Goal: Information Seeking & Learning: Learn about a topic

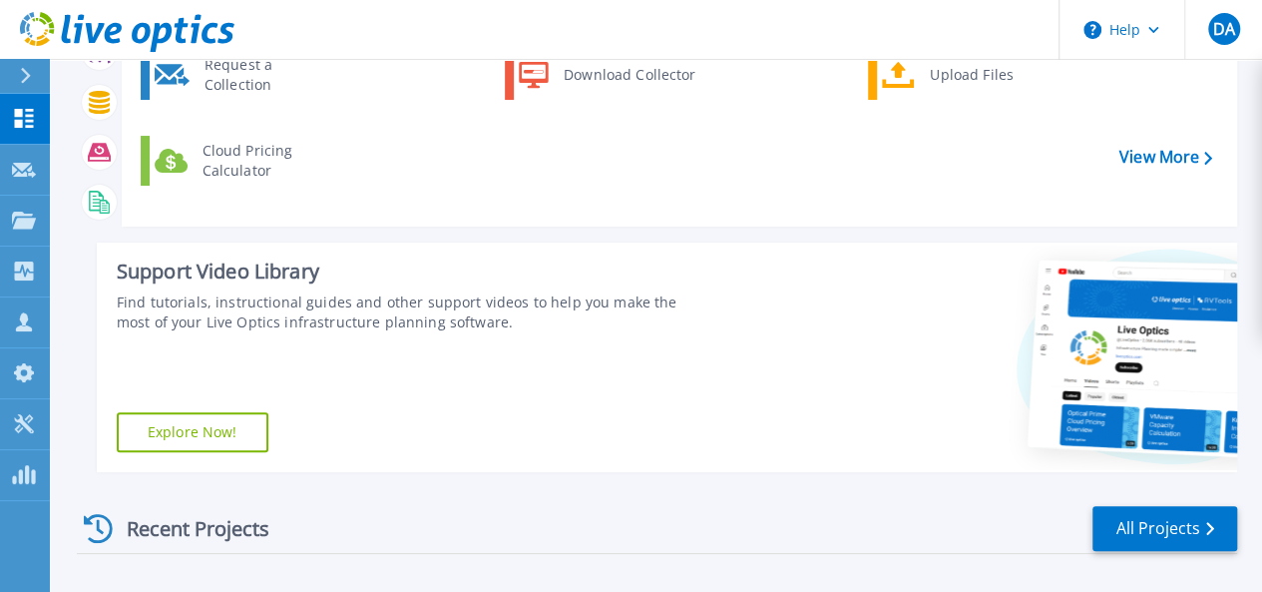
scroll to position [100, 0]
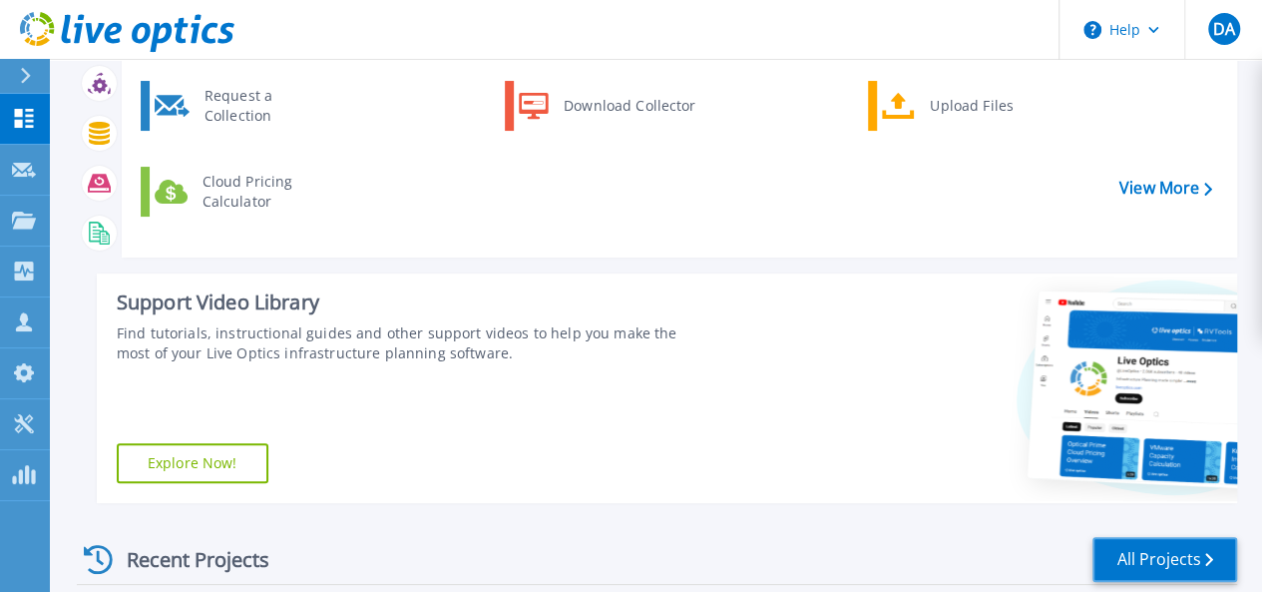
click at [1109, 567] on link "All Projects" at bounding box center [1164, 559] width 145 height 45
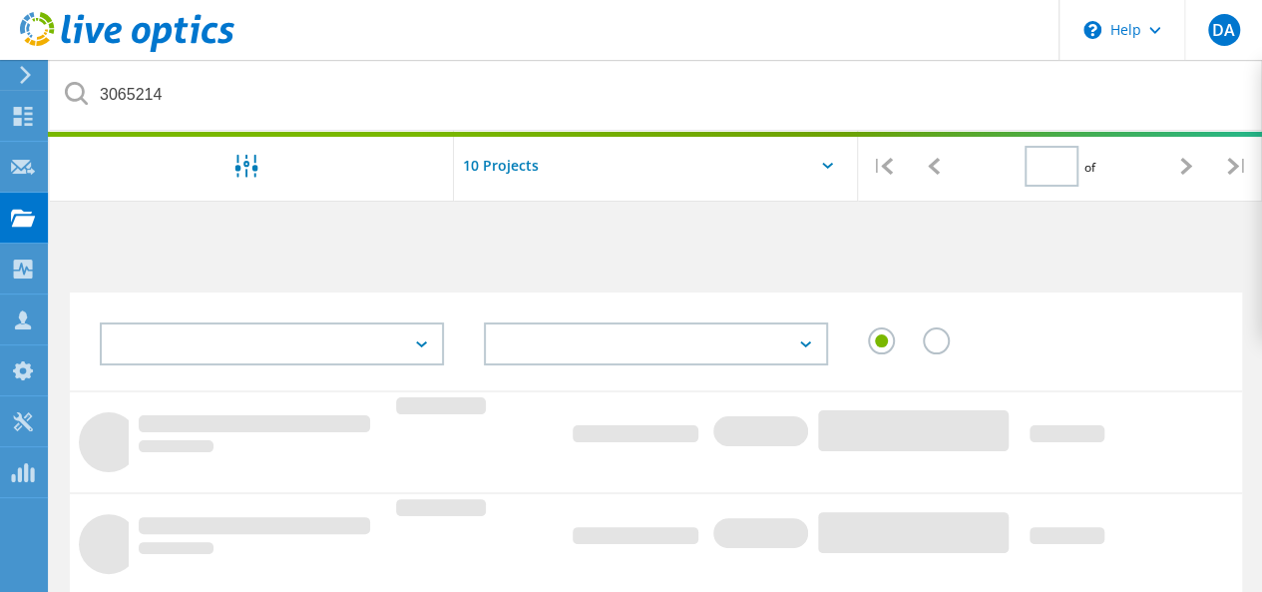
type input "1"
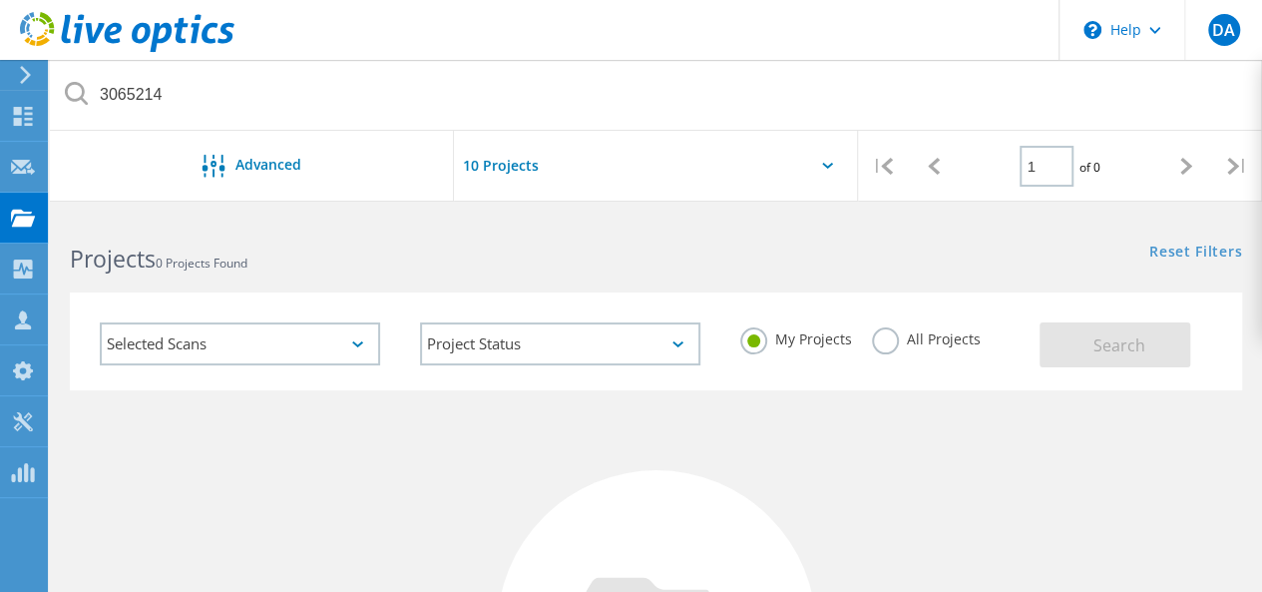
click at [506, 164] on input "text" at bounding box center [554, 166] width 200 height 70
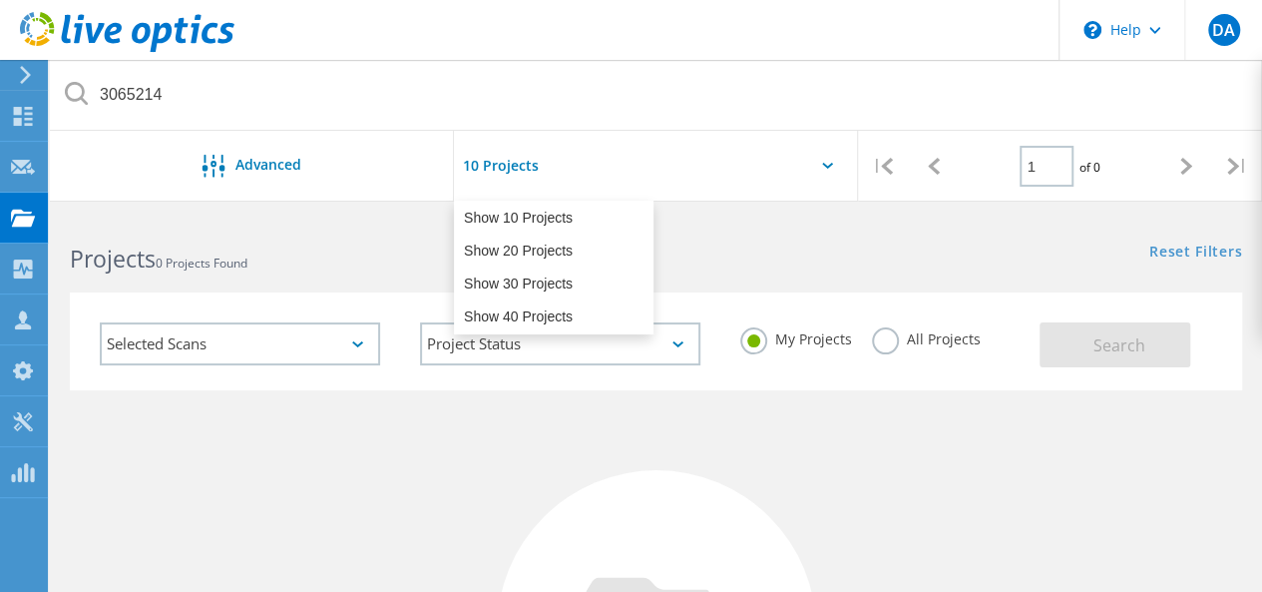
click at [506, 164] on input "text" at bounding box center [554, 166] width 200 height 70
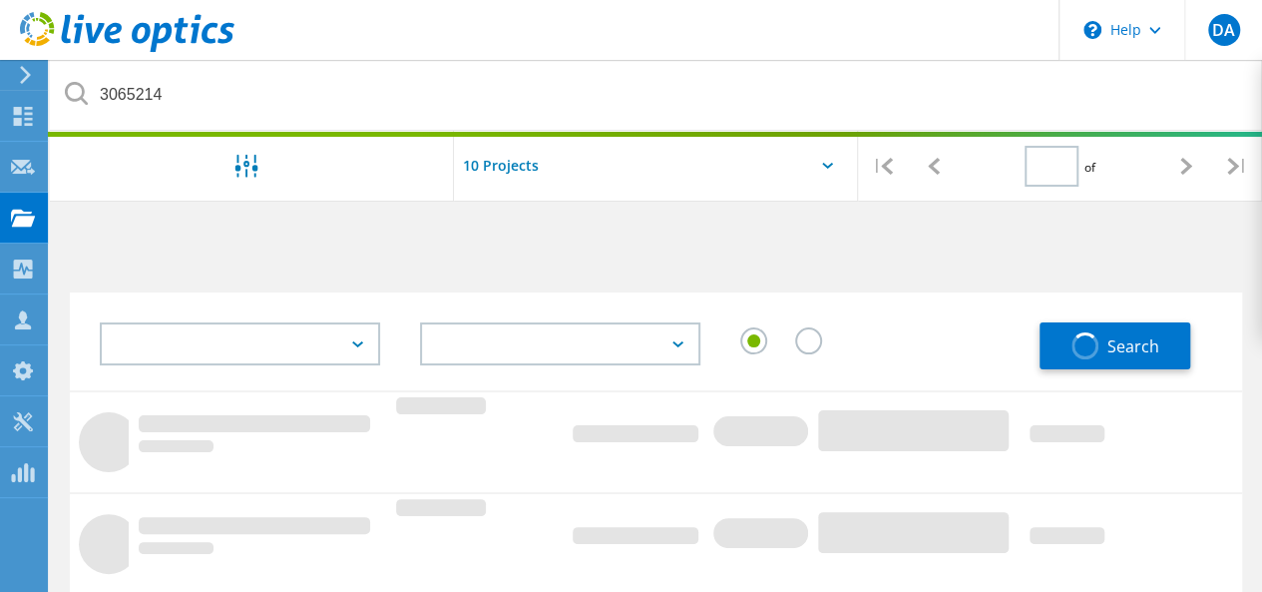
type input "1"
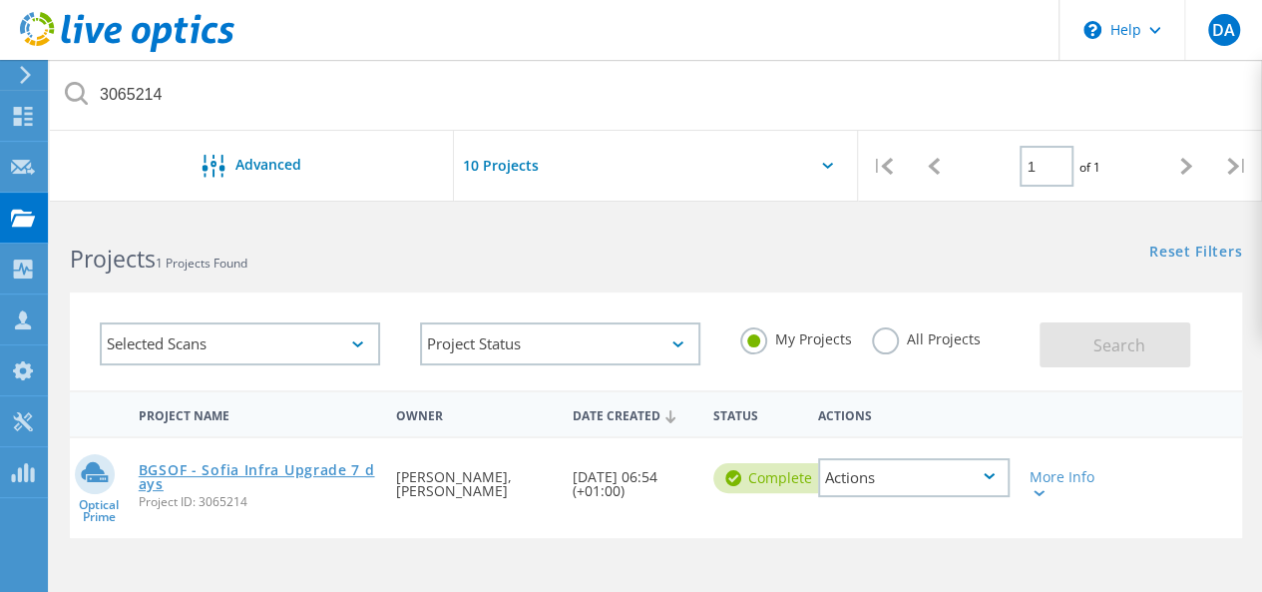
click at [309, 473] on link "BGSOF - Sofia Infra Upgrade 7 days" at bounding box center [258, 477] width 238 height 28
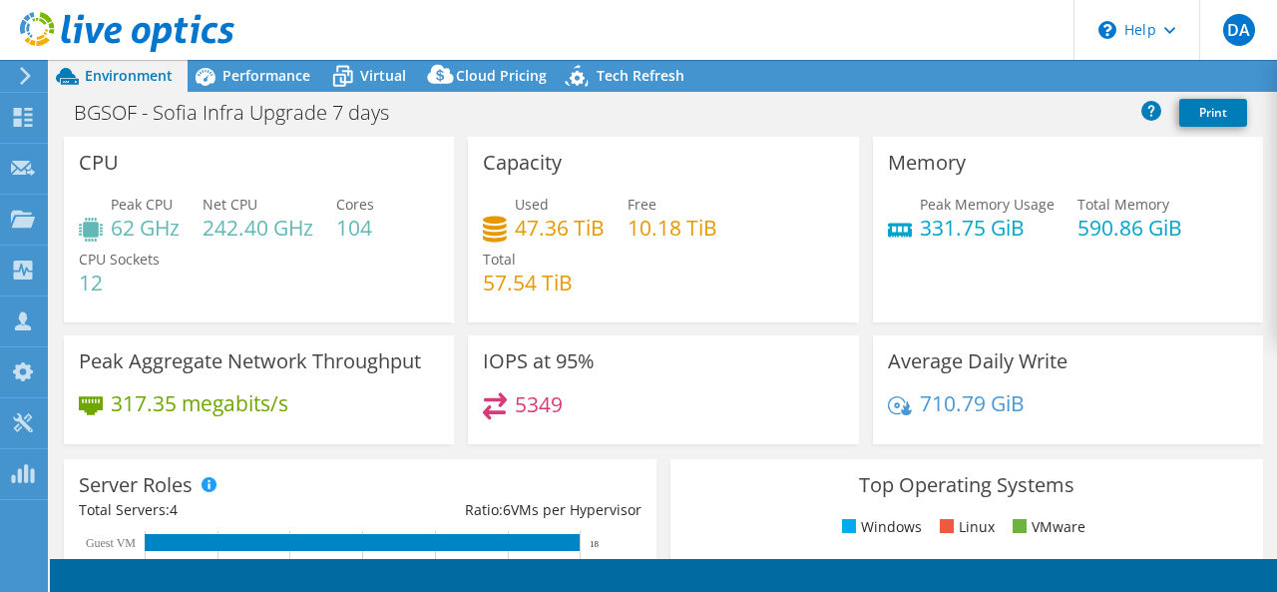
select select "EUFrankfurt"
select select "EUR"
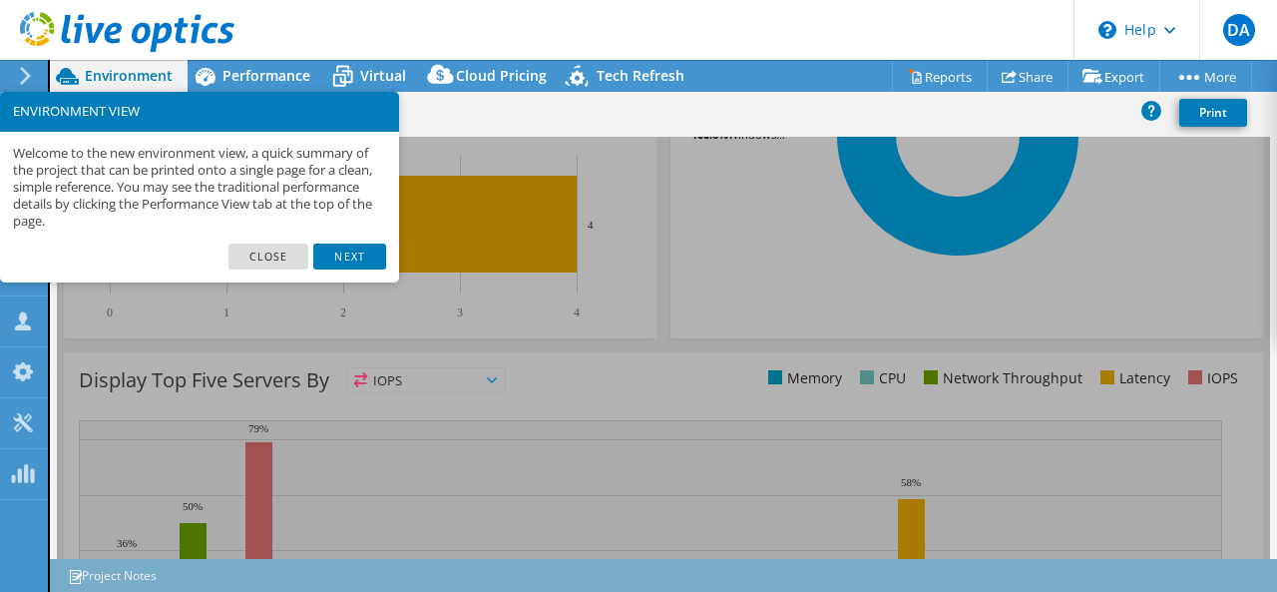
scroll to position [793, 0]
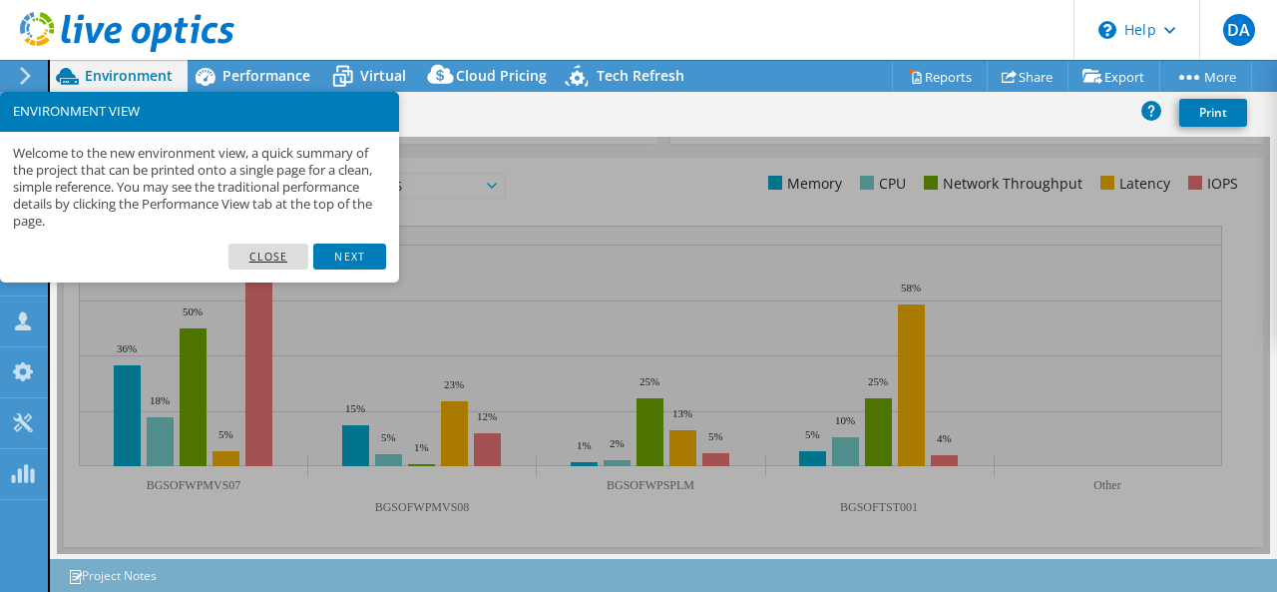
click at [274, 247] on link "Close" at bounding box center [268, 256] width 81 height 26
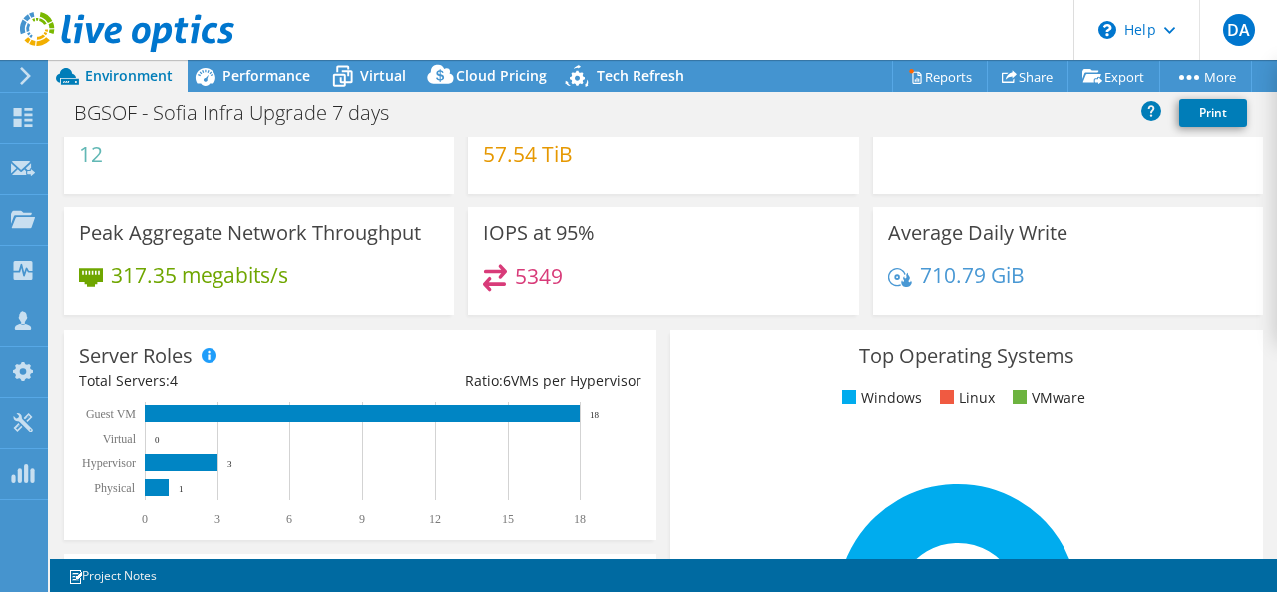
scroll to position [0, 0]
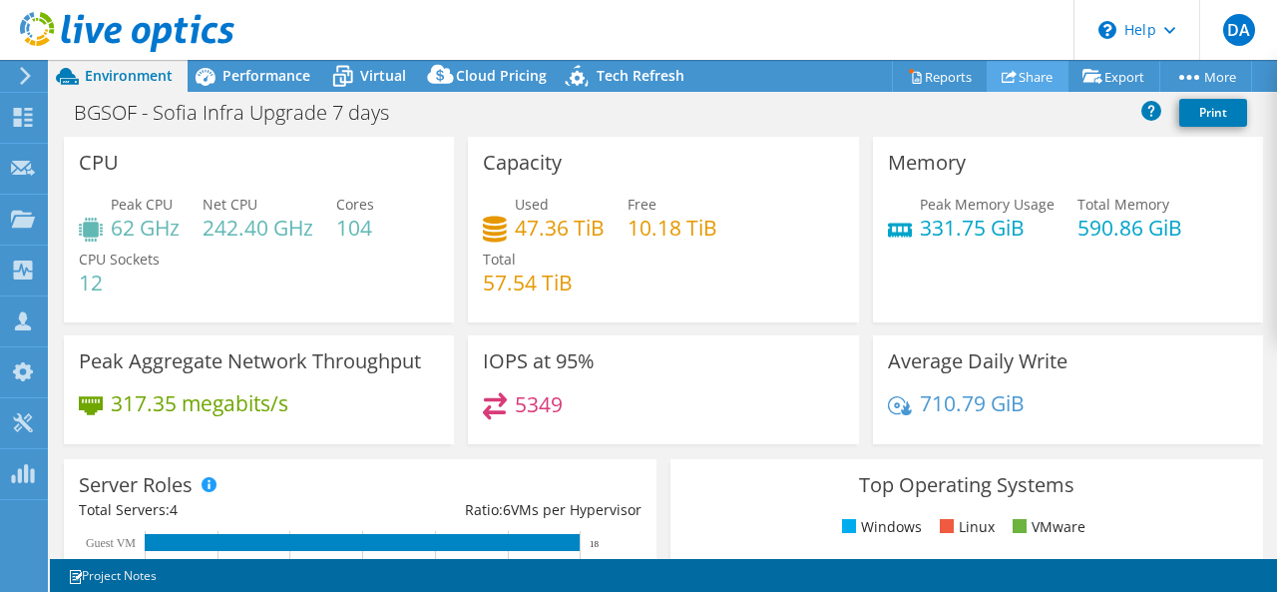
click at [1032, 71] on link "Share" at bounding box center [1028, 76] width 82 height 31
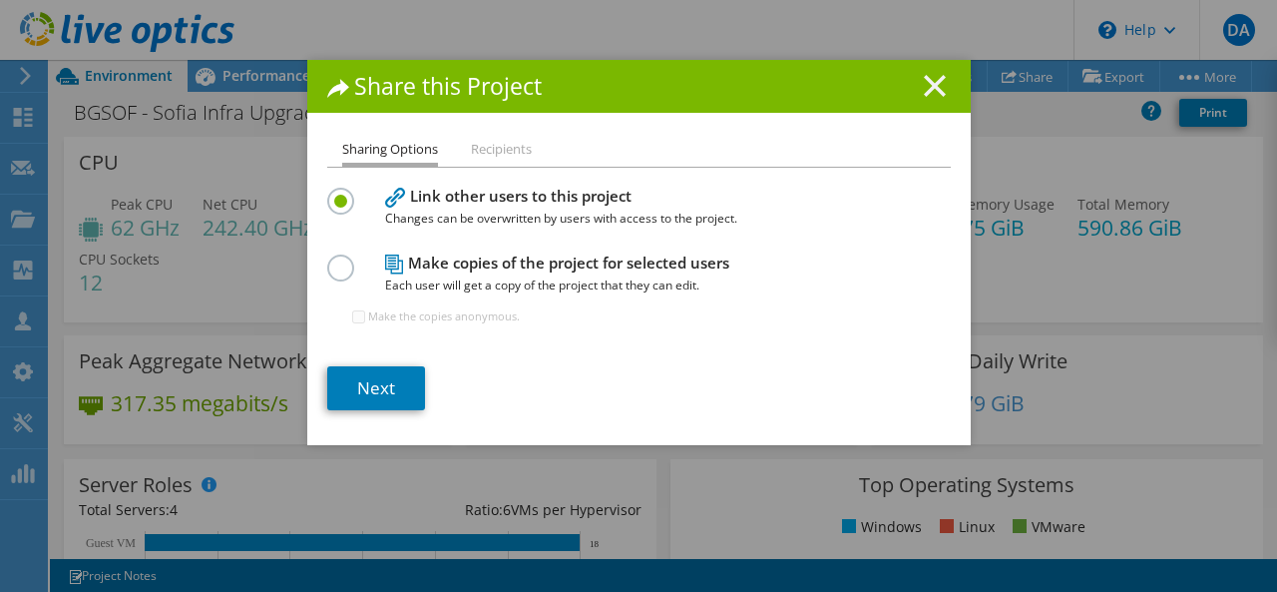
click at [924, 87] on icon at bounding box center [935, 86] width 22 height 22
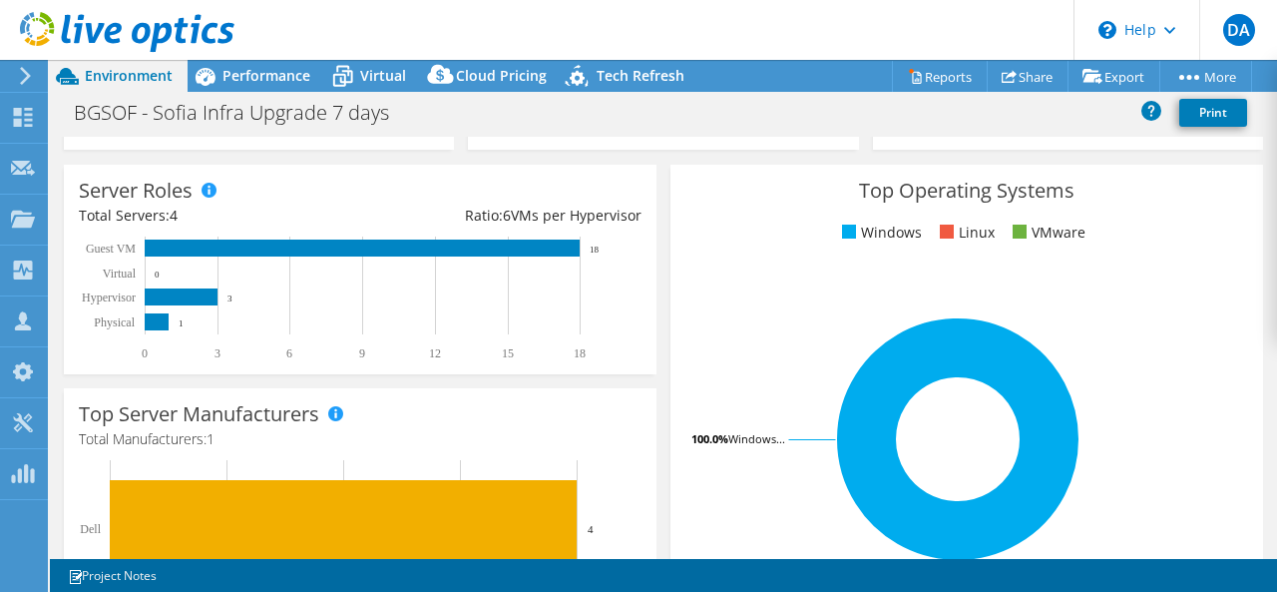
scroll to position [195, 0]
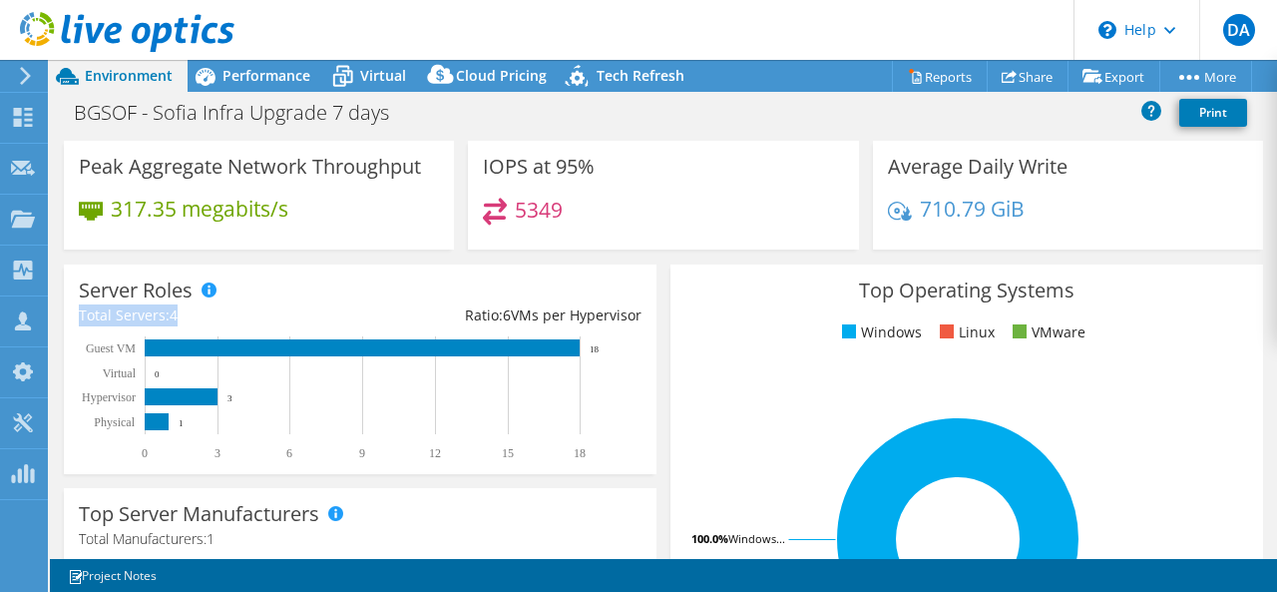
drag, startPoint x: 228, startPoint y: 312, endPoint x: 72, endPoint y: 322, distance: 156.9
click at [72, 322] on div "Server Roles Physical Servers represent bare metal servers that were targets of…" at bounding box center [360, 368] width 593 height 209
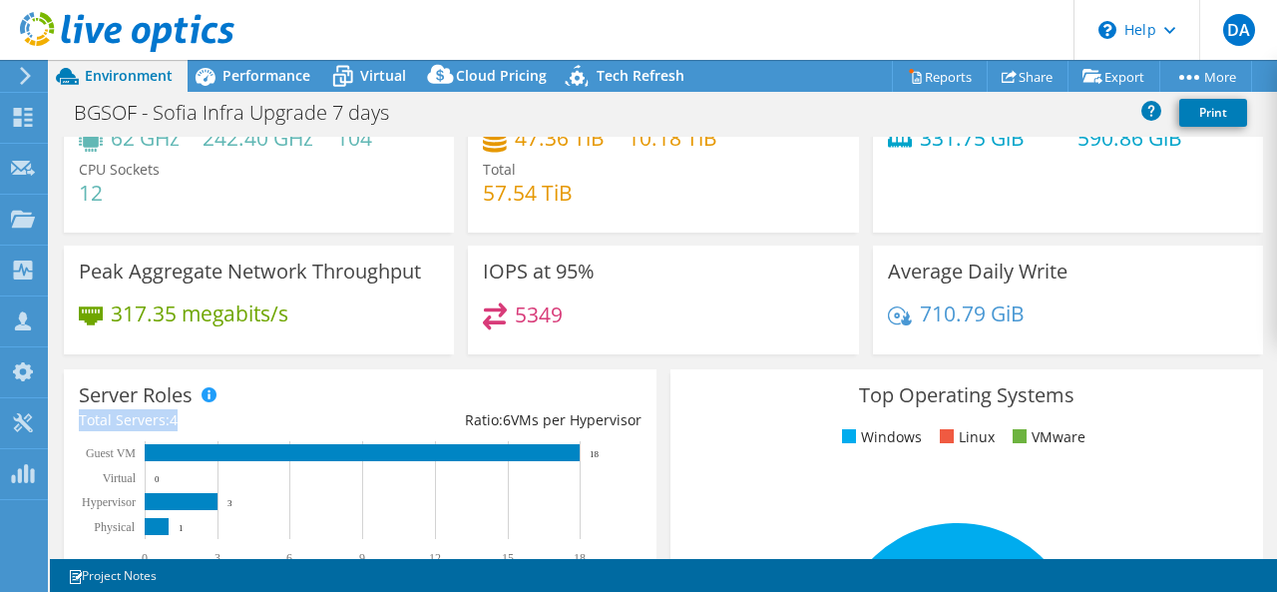
scroll to position [0, 0]
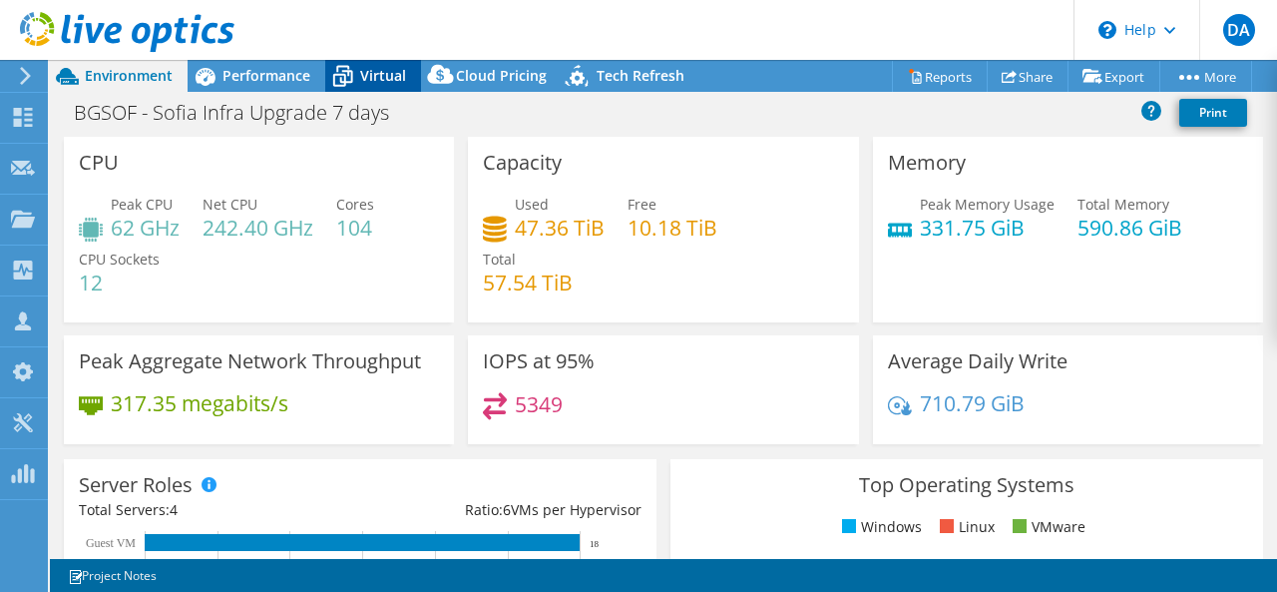
click at [370, 76] on span "Virtual" at bounding box center [383, 75] width 46 height 19
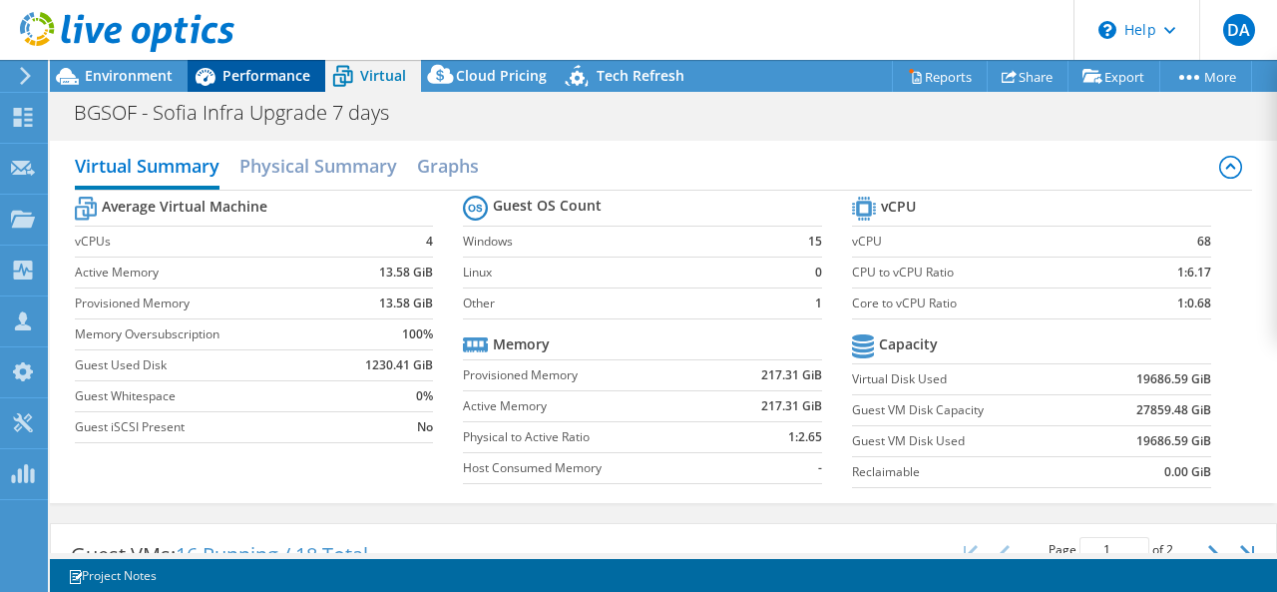
click at [275, 70] on span "Performance" at bounding box center [266, 75] width 88 height 19
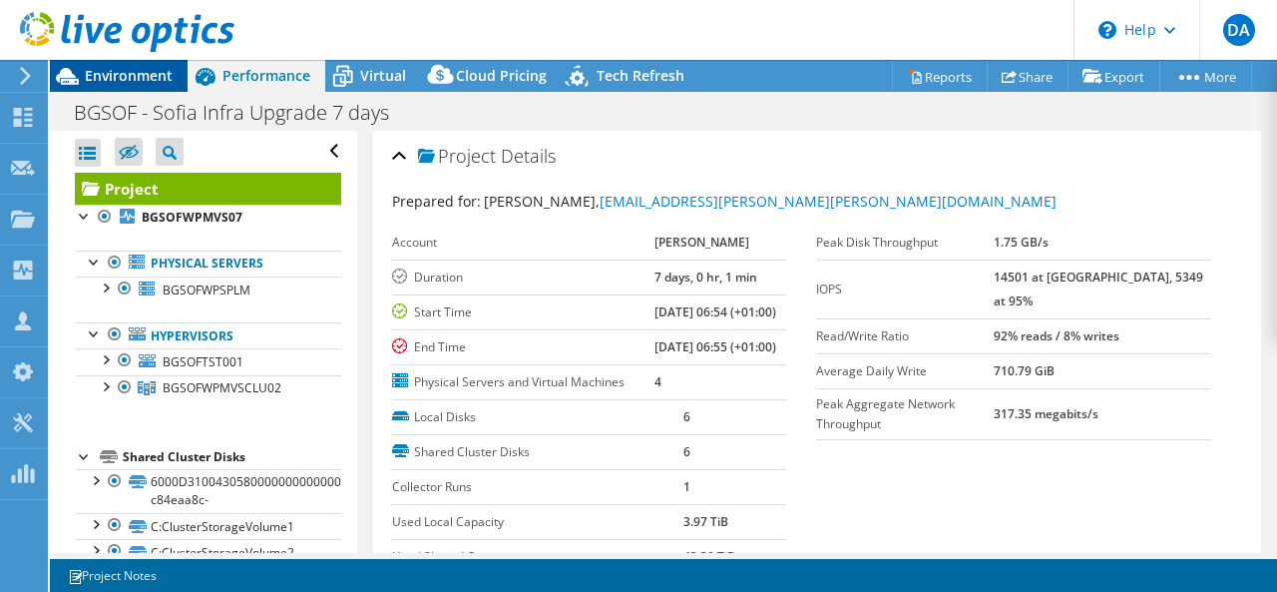
click at [146, 78] on span "Environment" at bounding box center [129, 75] width 88 height 19
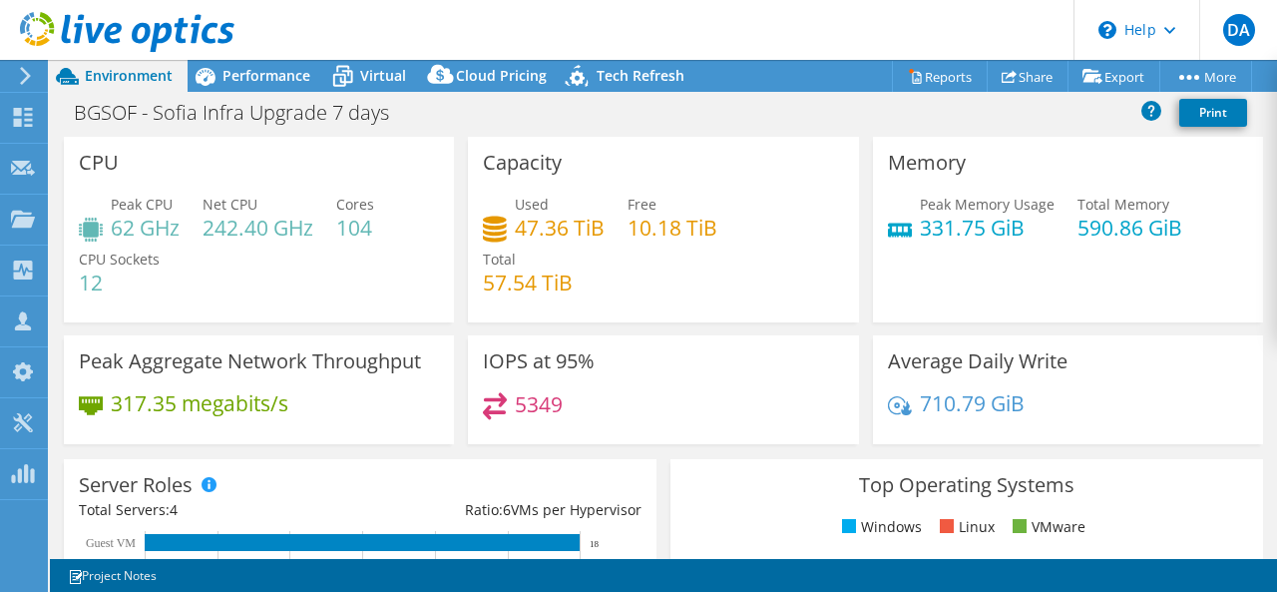
click at [544, 274] on h4 "57.54 TiB" at bounding box center [528, 282] width 90 height 22
drag, startPoint x: 552, startPoint y: 276, endPoint x: 484, endPoint y: 233, distance: 80.3
click at [485, 236] on div "Used 47.36 TiB Free 10.18 TiB Total 57.54 TiB" at bounding box center [663, 254] width 360 height 120
click at [735, 254] on div "Used 47.36 TiB Free 10.18 TiB Total 57.54 TiB" at bounding box center [663, 254] width 360 height 120
click at [279, 67] on span "Performance" at bounding box center [266, 75] width 88 height 19
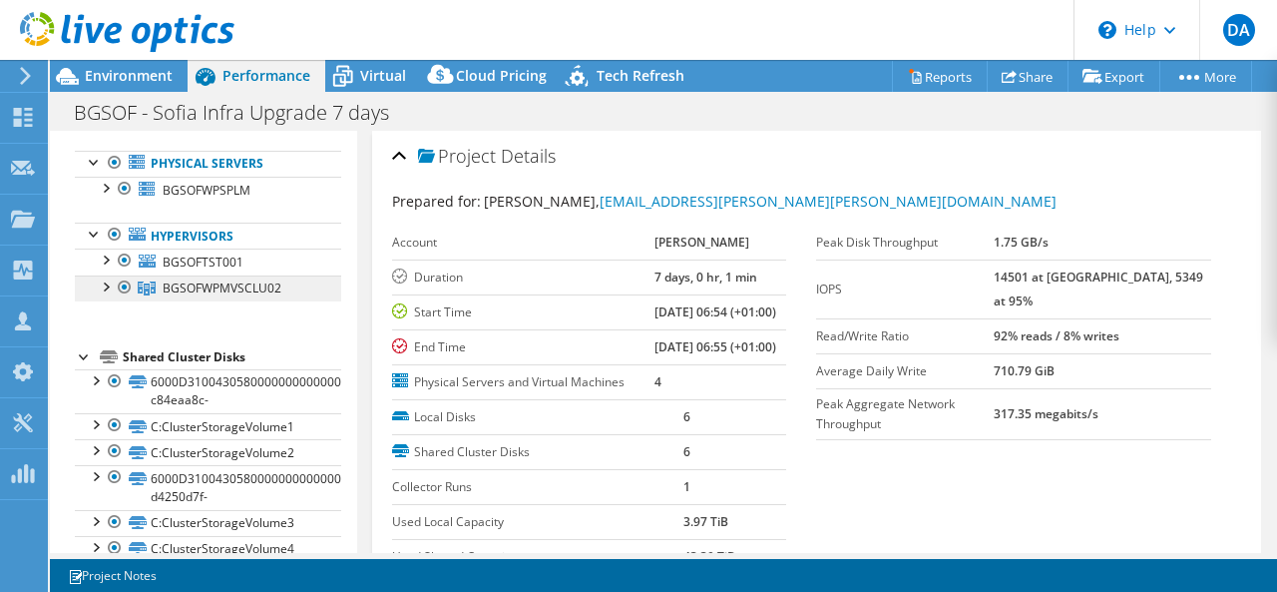
scroll to position [128, 0]
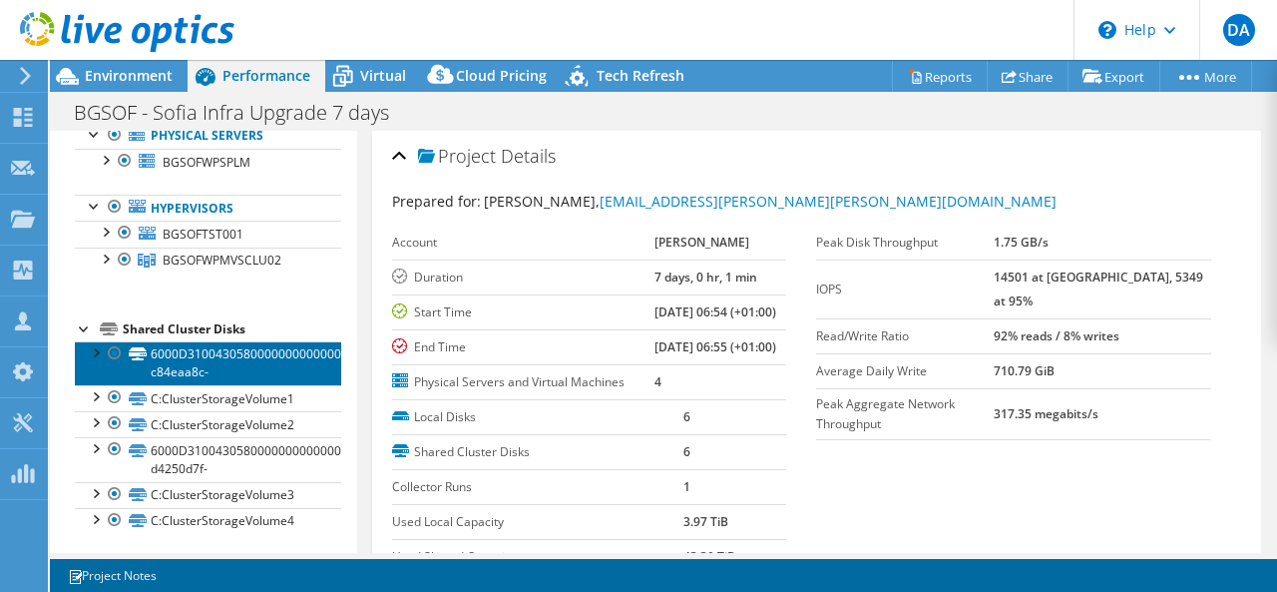
click at [266, 354] on link "6000D310043058000000000000000003-c84eaa8c-" at bounding box center [208, 363] width 266 height 44
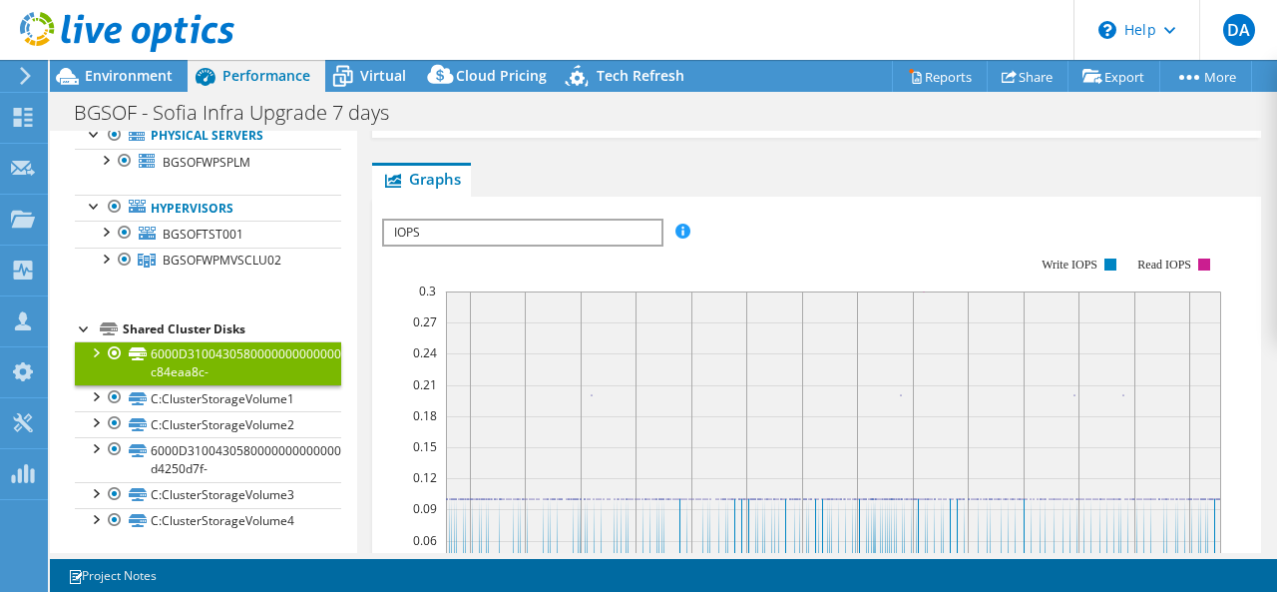
scroll to position [399, 0]
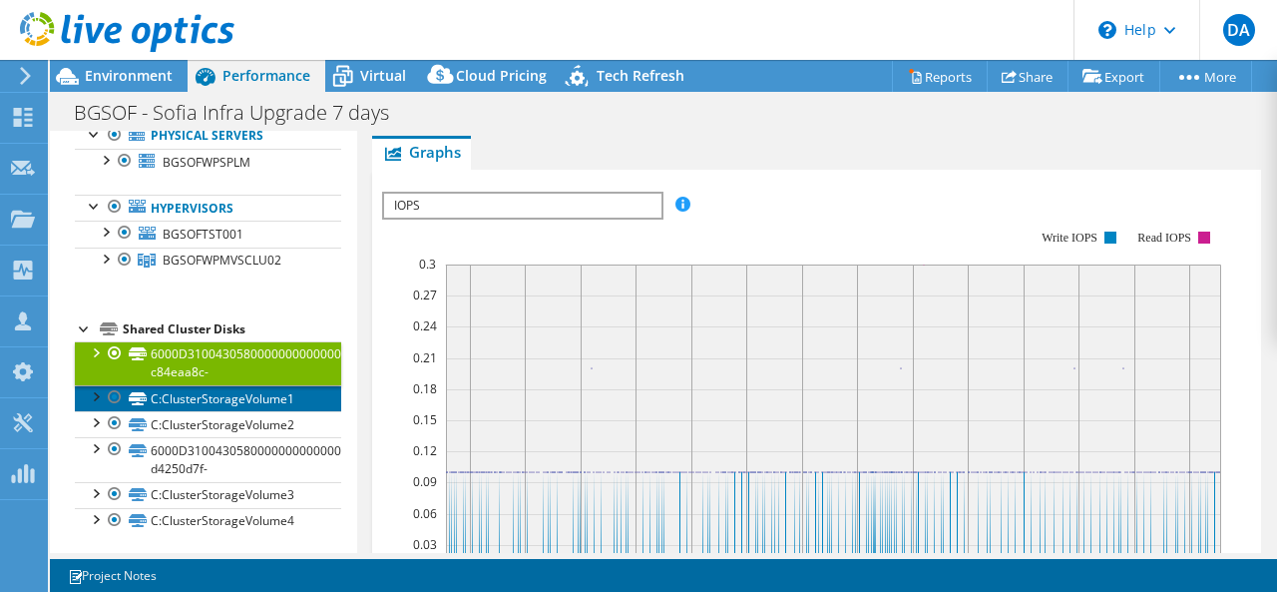
click at [220, 393] on link "C:ClusterStorageVolume1" at bounding box center [208, 398] width 266 height 26
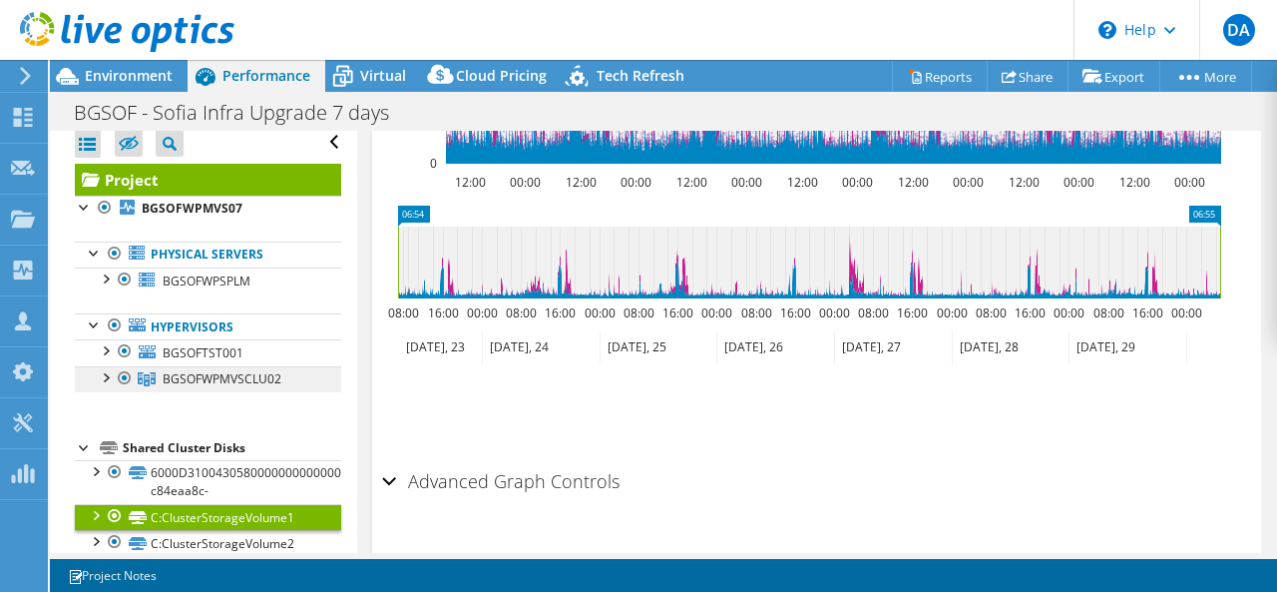
scroll to position [0, 0]
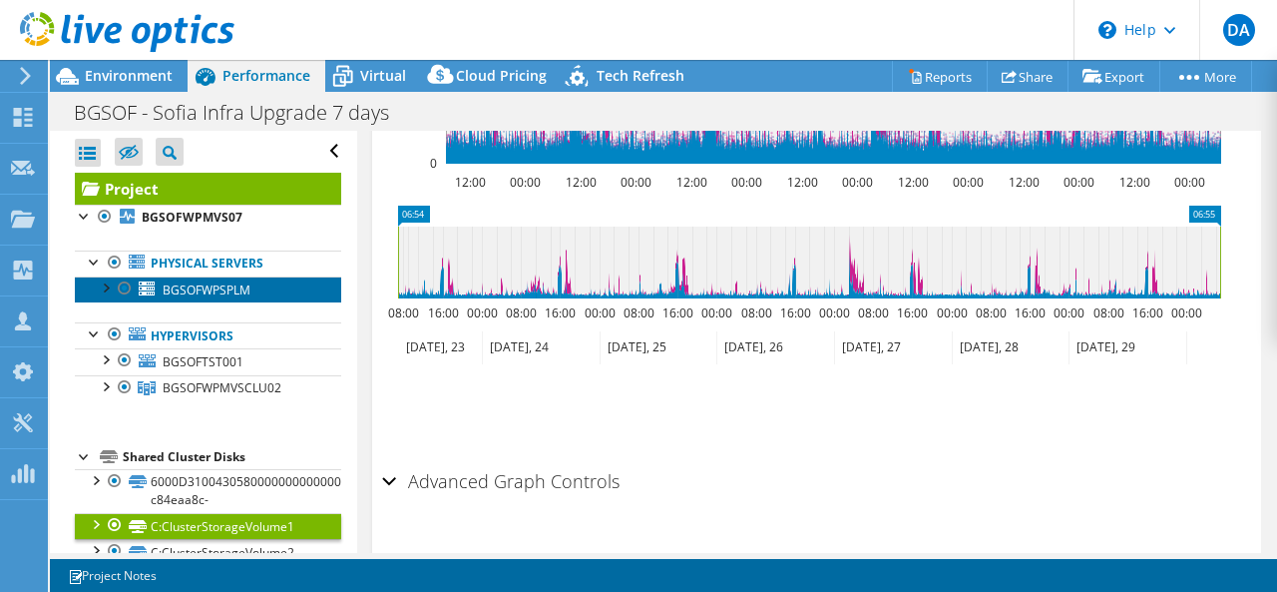
click at [194, 290] on span "BGSOFWPSPLM" at bounding box center [207, 289] width 88 height 17
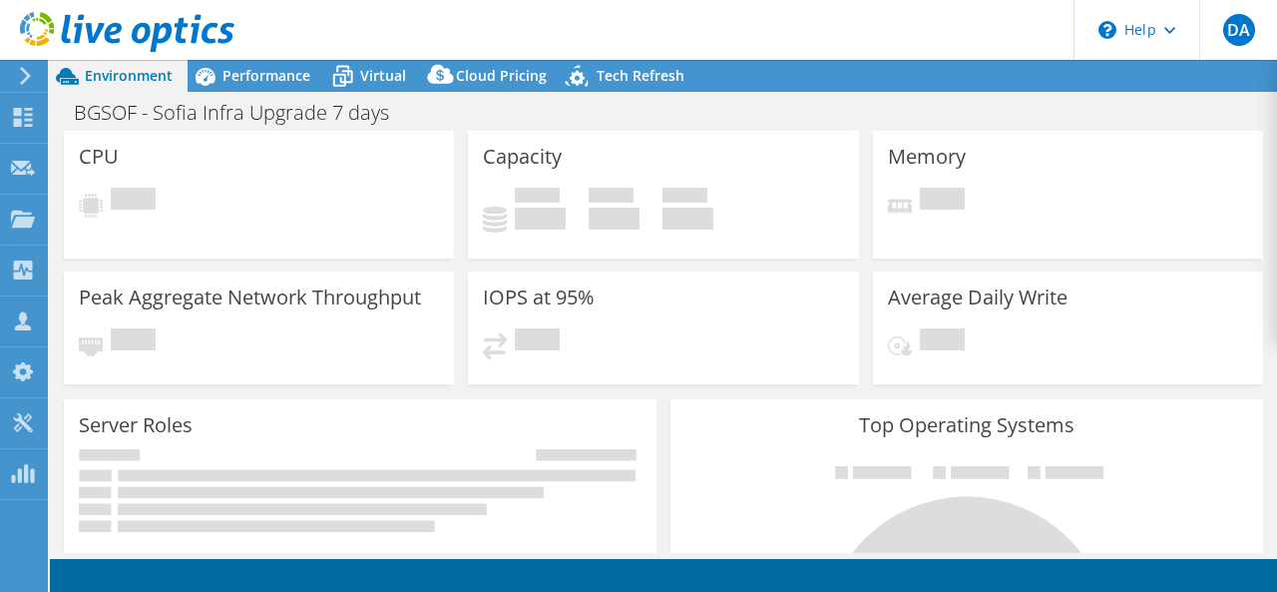
select select "EUFrankfurt"
select select "EUR"
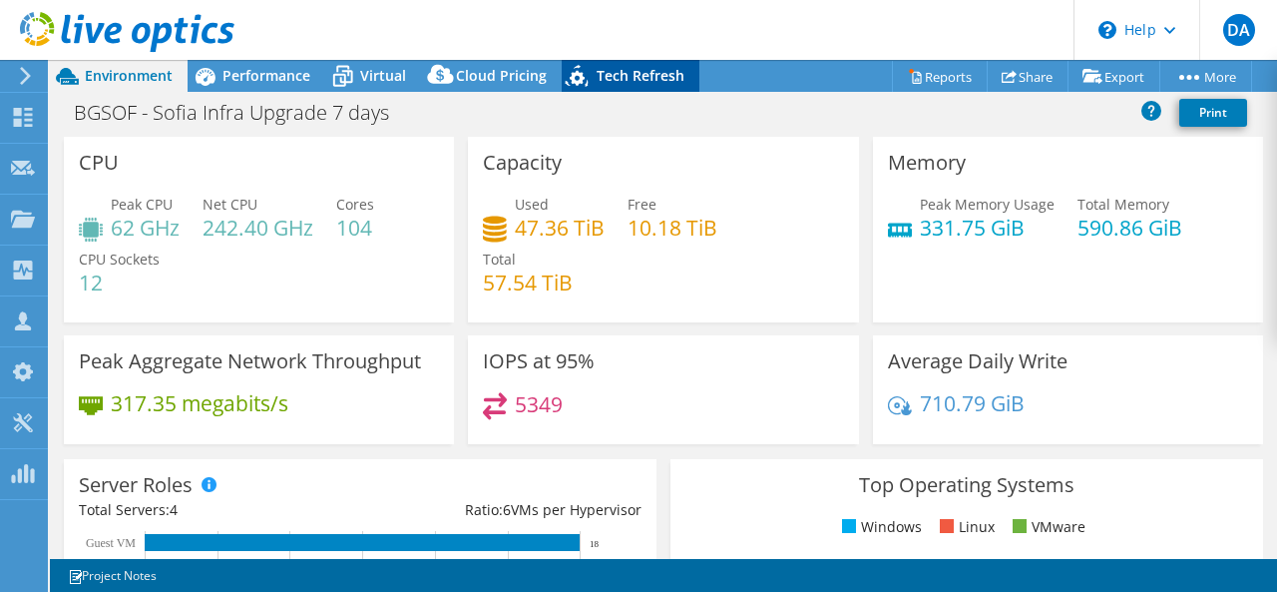
click at [598, 72] on span "Tech Refresh" at bounding box center [641, 75] width 88 height 19
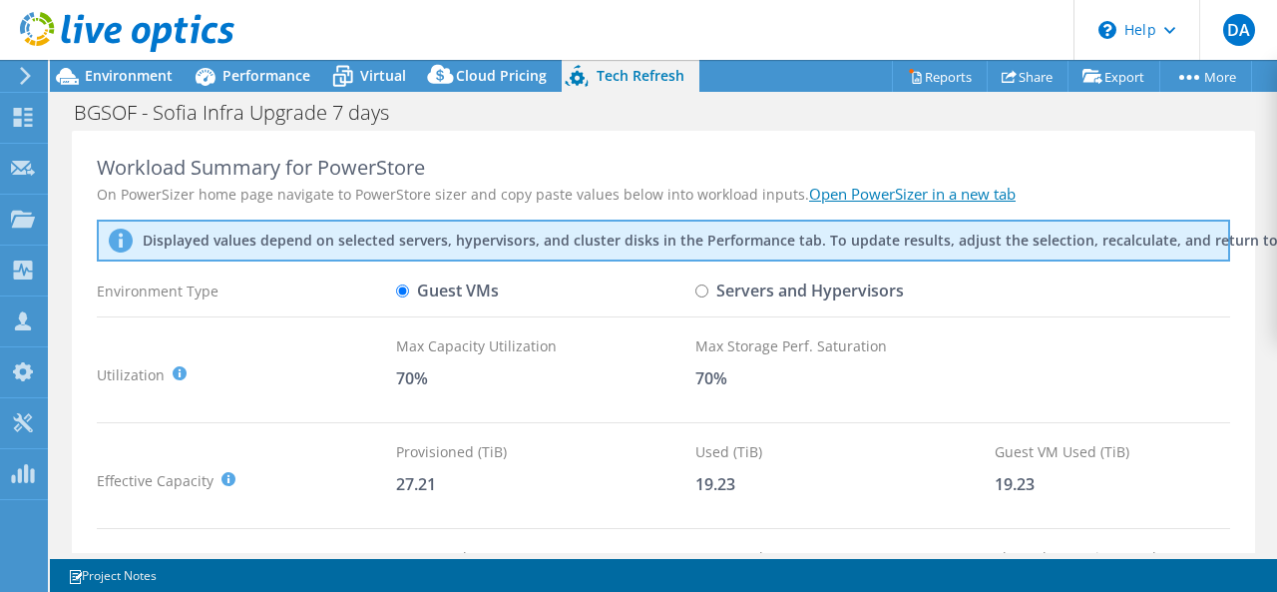
click at [816, 195] on link "Open PowerSizer in a new tab" at bounding box center [912, 194] width 207 height 20
click at [124, 75] on span "Environment" at bounding box center [129, 75] width 88 height 19
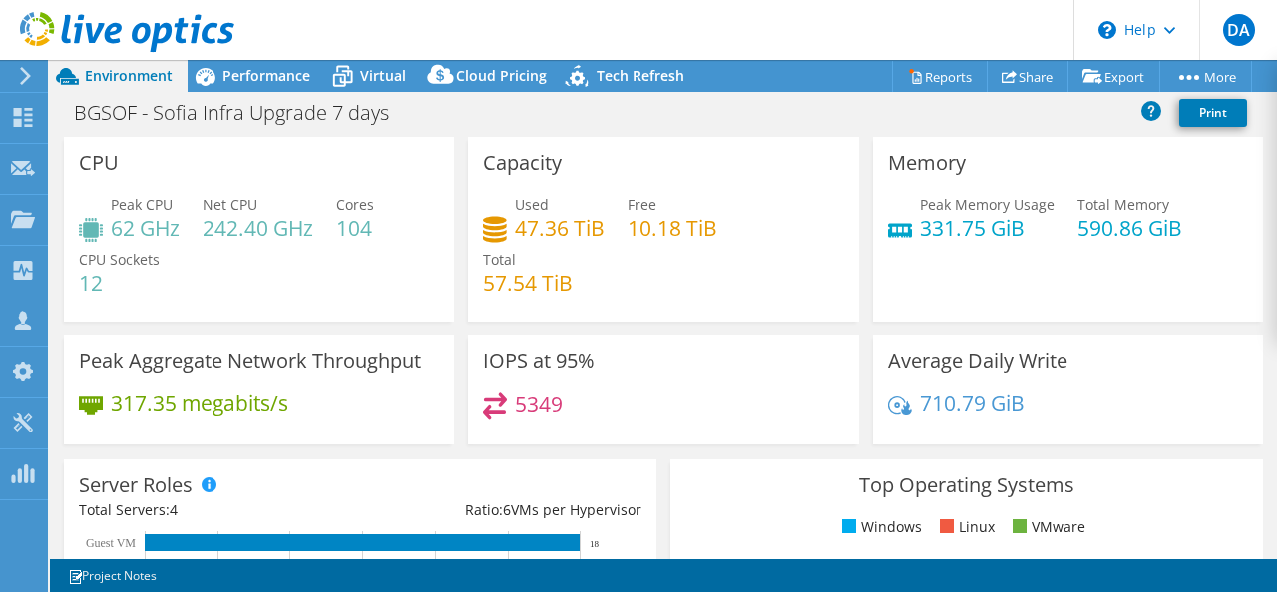
click at [558, 159] on div "Capacity Used 47.36 TiB Free 10.18 TiB Total 57.54 TiB" at bounding box center [663, 230] width 390 height 186
click at [569, 237] on h4 "47.36 TiB" at bounding box center [560, 227] width 90 height 22
click at [578, 228] on h4 "47.36 TiB" at bounding box center [560, 227] width 90 height 22
click at [501, 224] on icon at bounding box center [495, 228] width 24 height 26
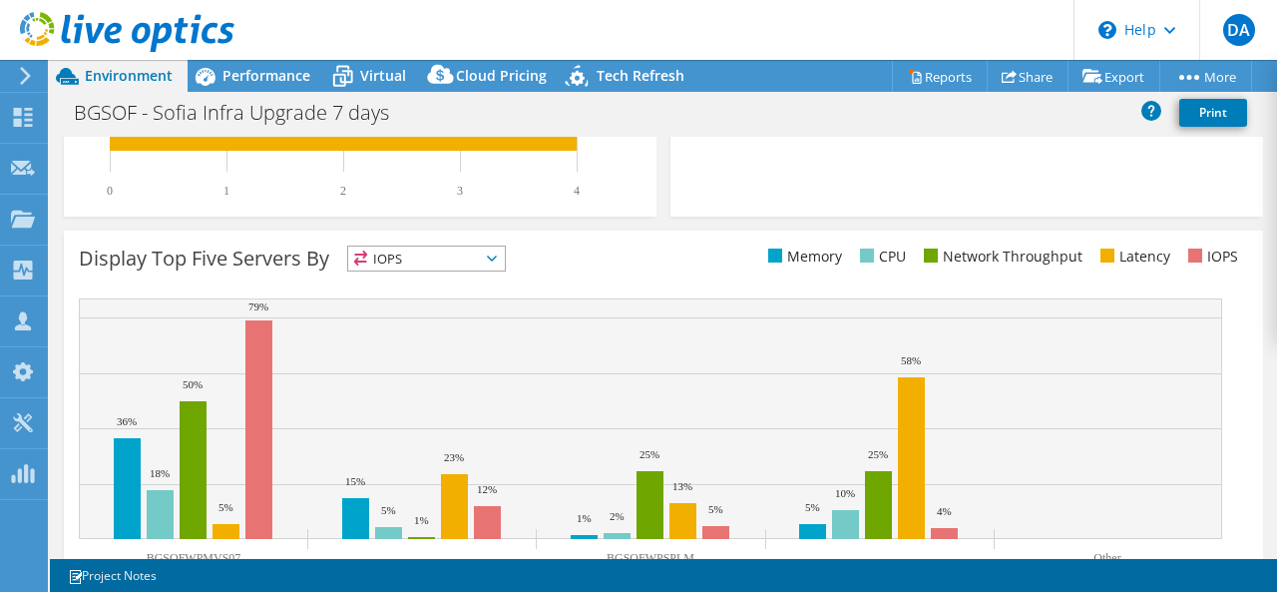
scroll to position [693, 0]
